Goal: Register for event/course

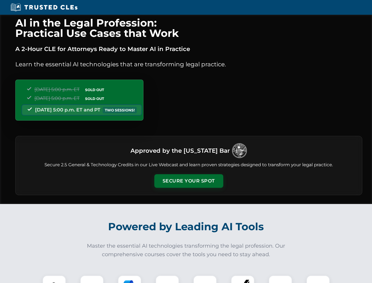
click at [189, 181] on button "Secure Your Spot" at bounding box center [188, 181] width 69 height 14
click at [54, 279] on img at bounding box center [54, 286] width 17 height 17
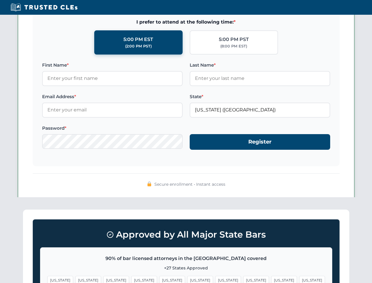
click at [215, 279] on span "[US_STATE]" at bounding box center [228, 280] width 26 height 9
click at [271, 279] on span "[US_STATE]" at bounding box center [284, 280] width 26 height 9
